Goal: Information Seeking & Learning: Learn about a topic

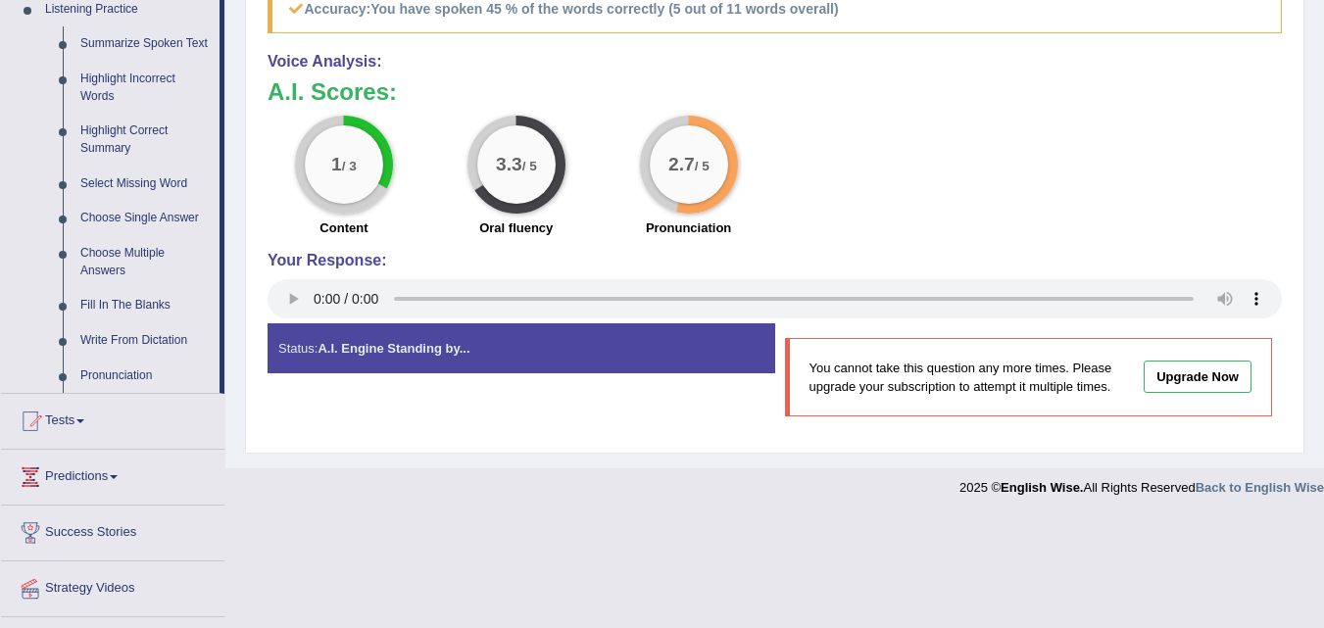
scroll to position [861, 0]
click at [86, 413] on link "Tests" at bounding box center [112, 418] width 223 height 49
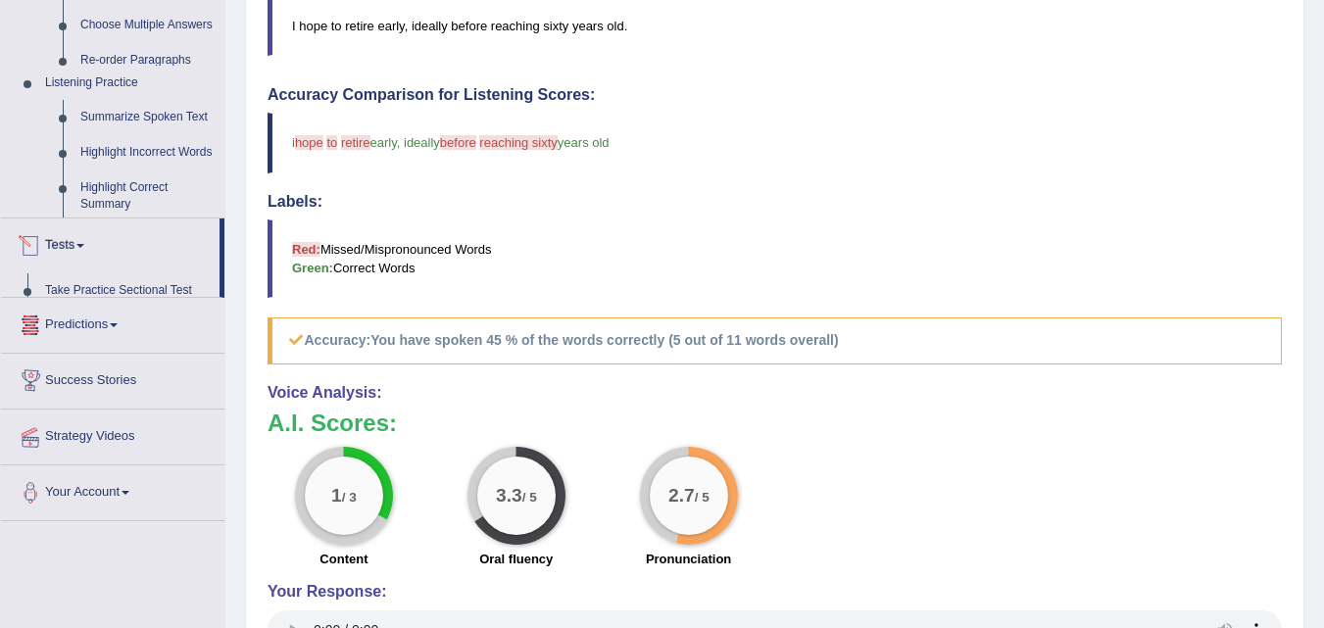
scroll to position [211, 0]
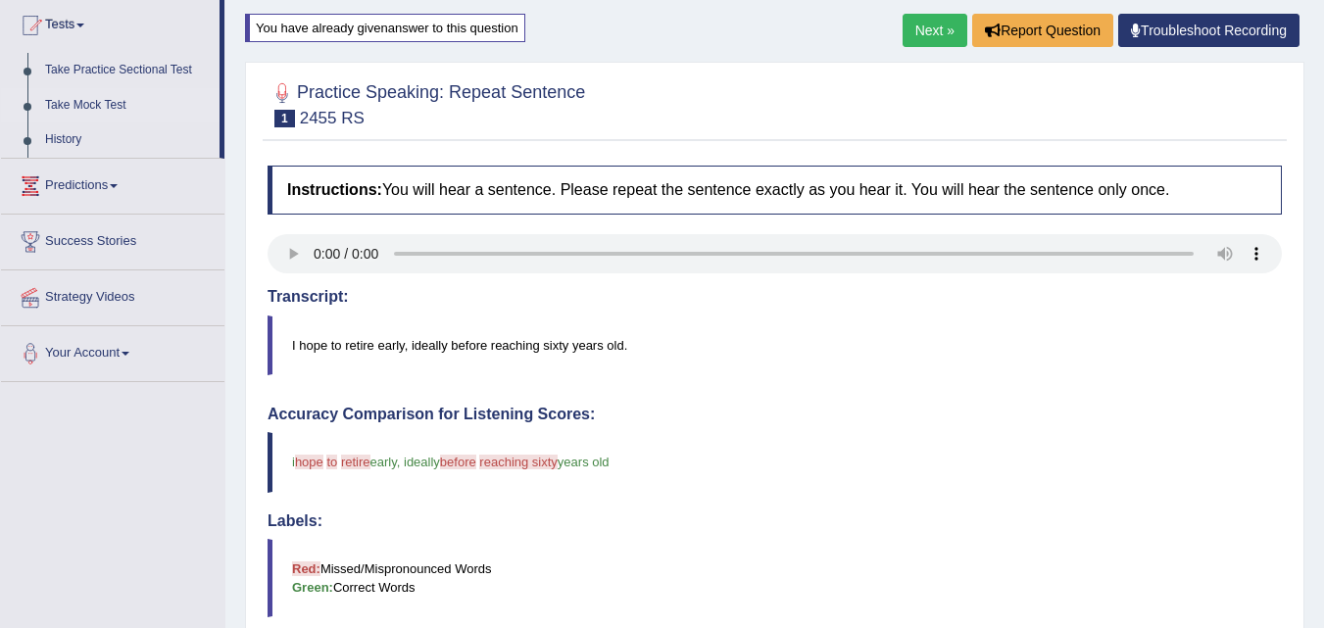
click at [105, 101] on link "Take Mock Test" at bounding box center [127, 105] width 183 height 35
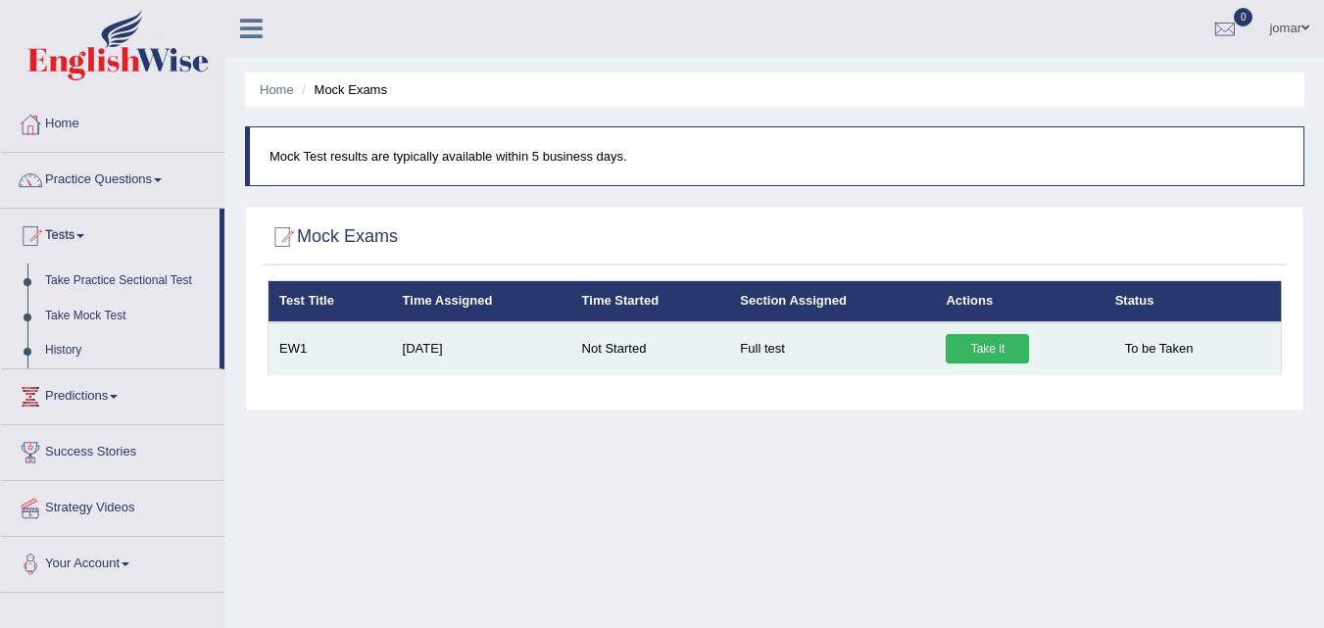
click at [957, 352] on link "Take it" at bounding box center [987, 348] width 83 height 29
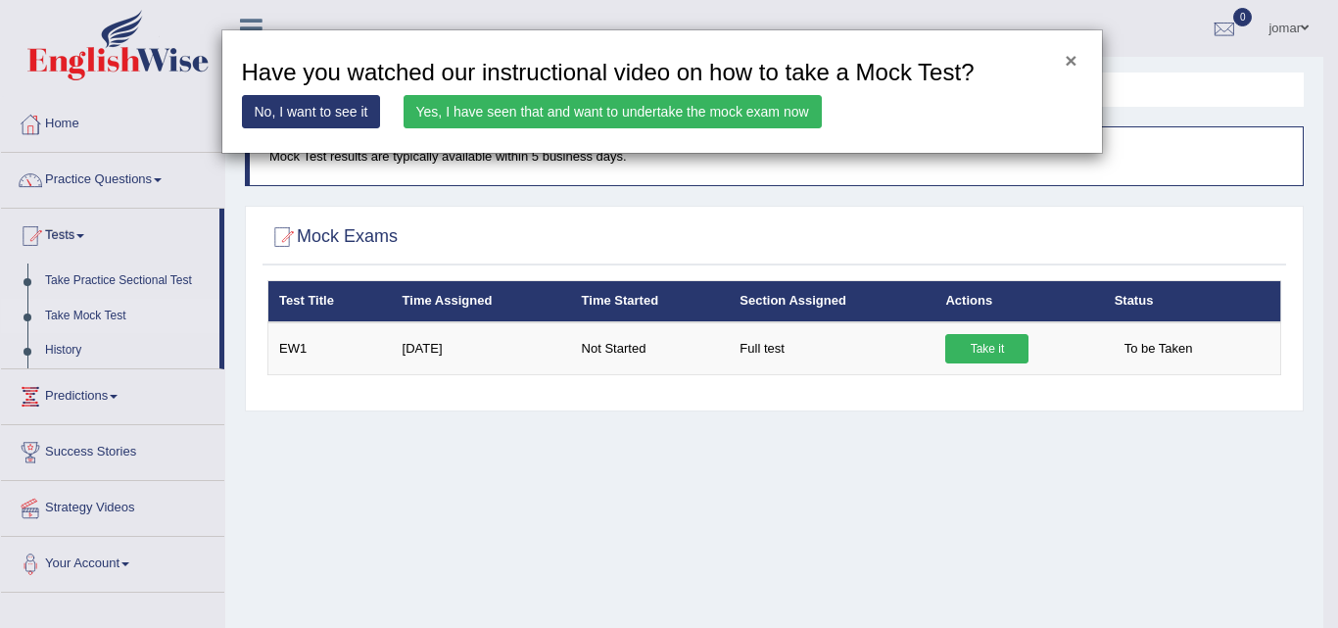
click at [1071, 59] on button "×" at bounding box center [1071, 60] width 12 height 21
